Goal: Task Accomplishment & Management: Complete application form

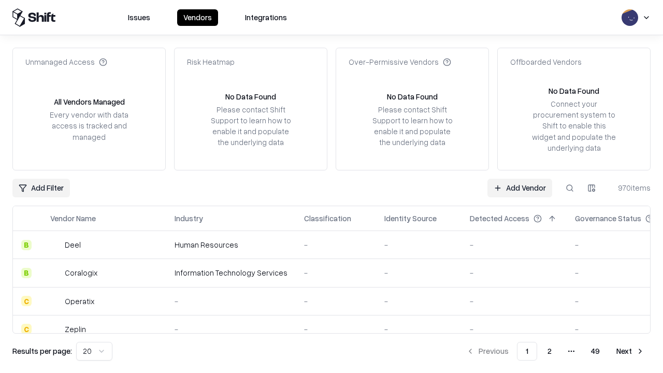
click at [519, 187] on link "Add Vendor" at bounding box center [519, 188] width 65 height 19
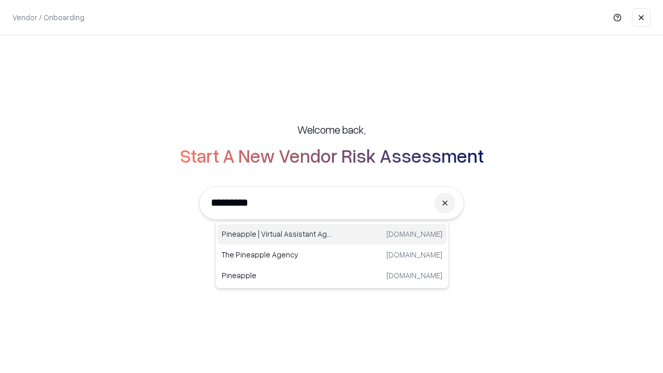
click at [332, 234] on div "Pineapple | Virtual Assistant Agency [DOMAIN_NAME]" at bounding box center [332, 234] width 229 height 21
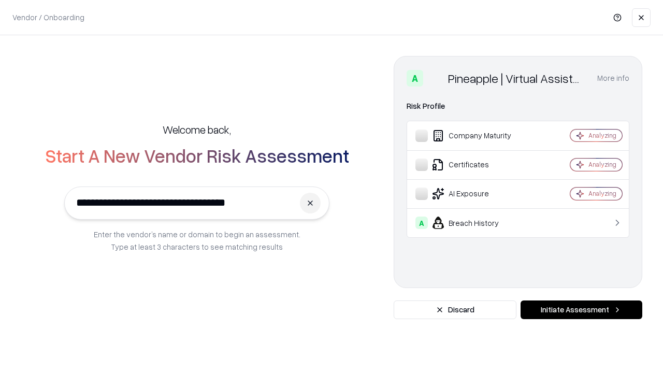
type input "**********"
click at [581, 310] on button "Initiate Assessment" at bounding box center [581, 309] width 122 height 19
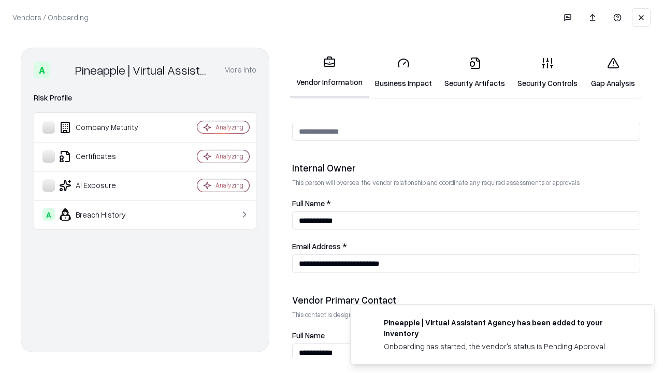
scroll to position [537, 0]
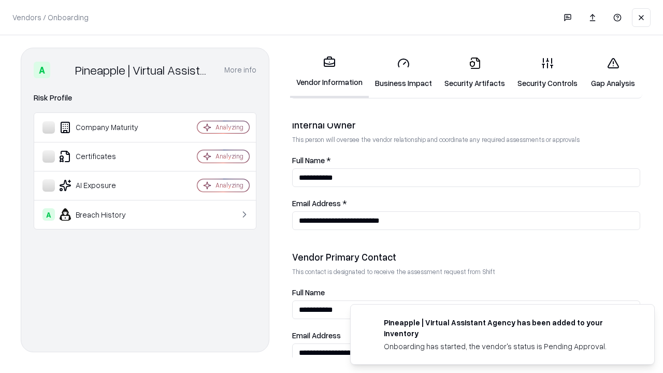
click at [403, 73] on link "Business Impact" at bounding box center [403, 73] width 69 height 48
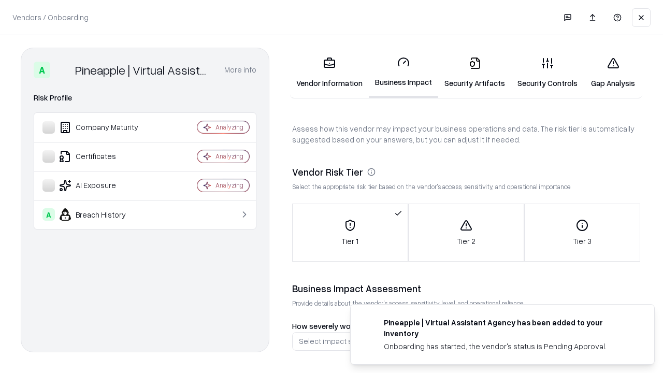
click at [613, 73] on link "Gap Analysis" at bounding box center [613, 73] width 59 height 48
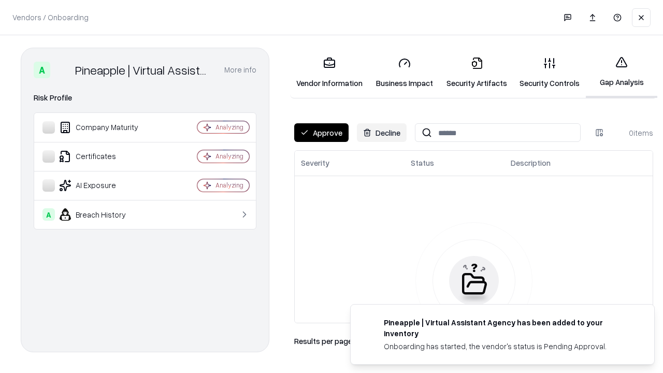
click at [321, 133] on button "Approve" at bounding box center [321, 132] width 54 height 19
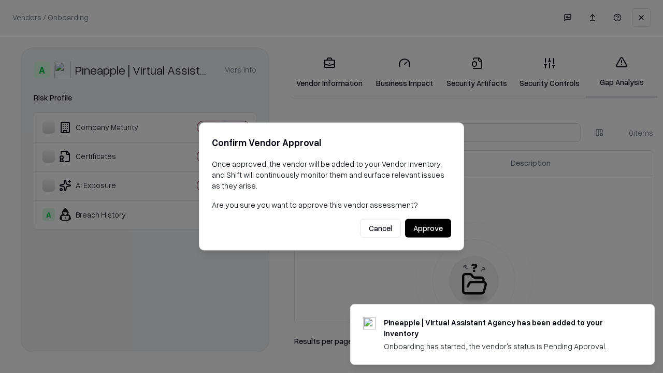
click at [428, 228] on button "Approve" at bounding box center [428, 228] width 46 height 19
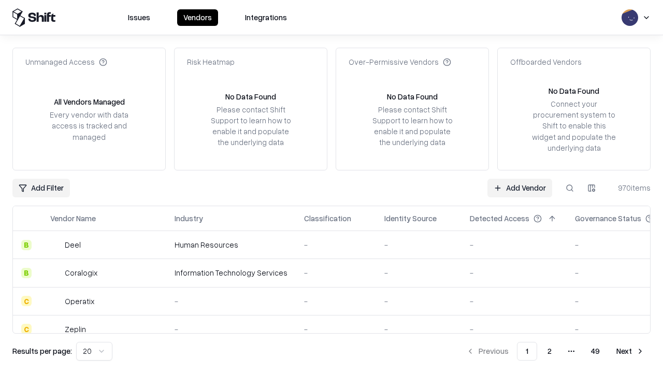
type input "**********"
click at [519, 187] on link "Add Vendor" at bounding box center [519, 188] width 65 height 19
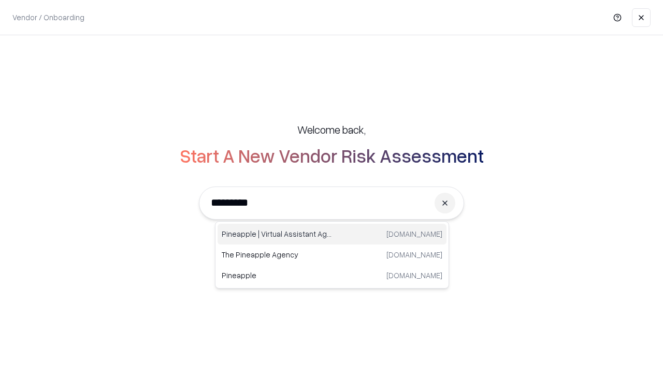
click at [332, 234] on div "Pineapple | Virtual Assistant Agency [DOMAIN_NAME]" at bounding box center [332, 234] width 229 height 21
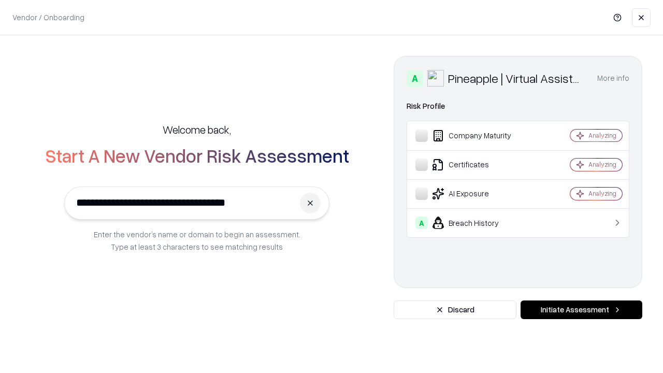
type input "**********"
click at [581, 310] on button "Initiate Assessment" at bounding box center [581, 309] width 122 height 19
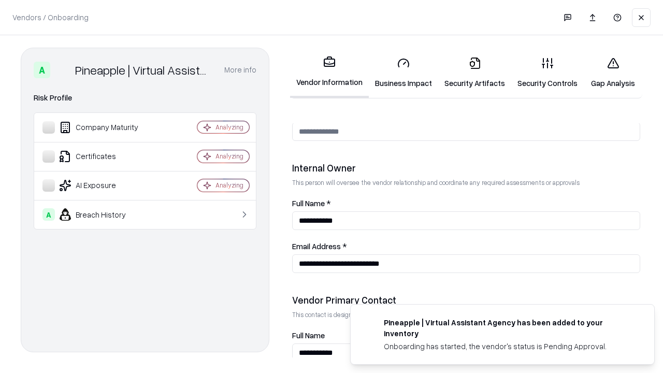
scroll to position [537, 0]
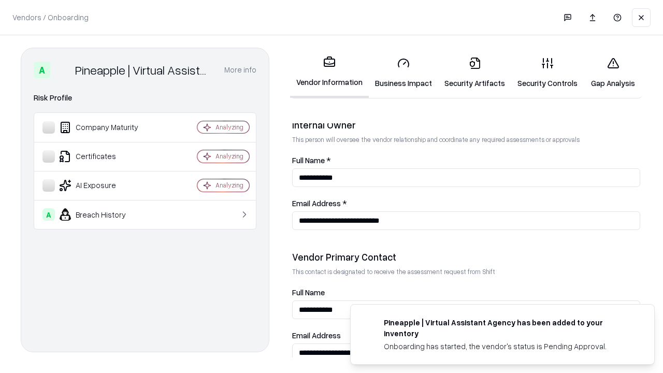
click at [613, 73] on link "Gap Analysis" at bounding box center [613, 73] width 59 height 48
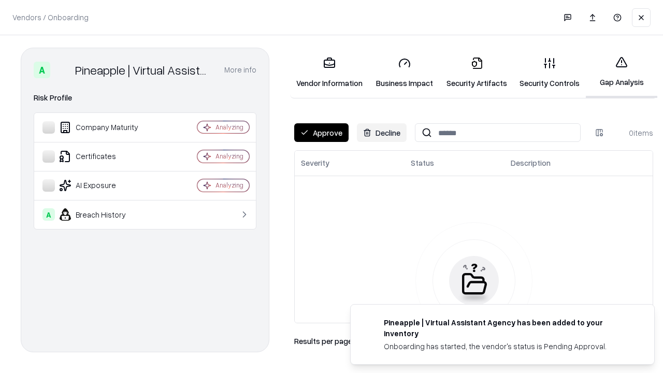
click at [321, 133] on button "Approve" at bounding box center [321, 132] width 54 height 19
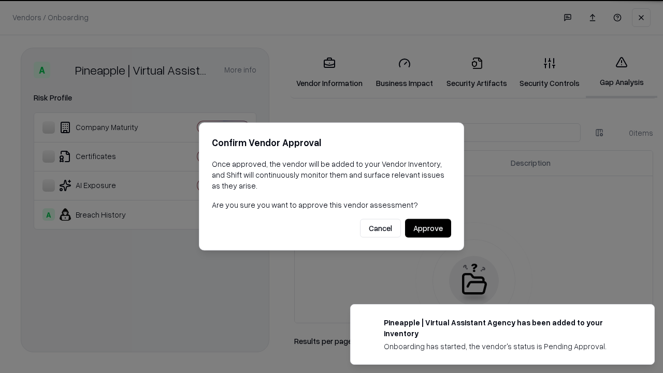
click at [428, 228] on button "Approve" at bounding box center [428, 228] width 46 height 19
